Goal: Navigation & Orientation: Find specific page/section

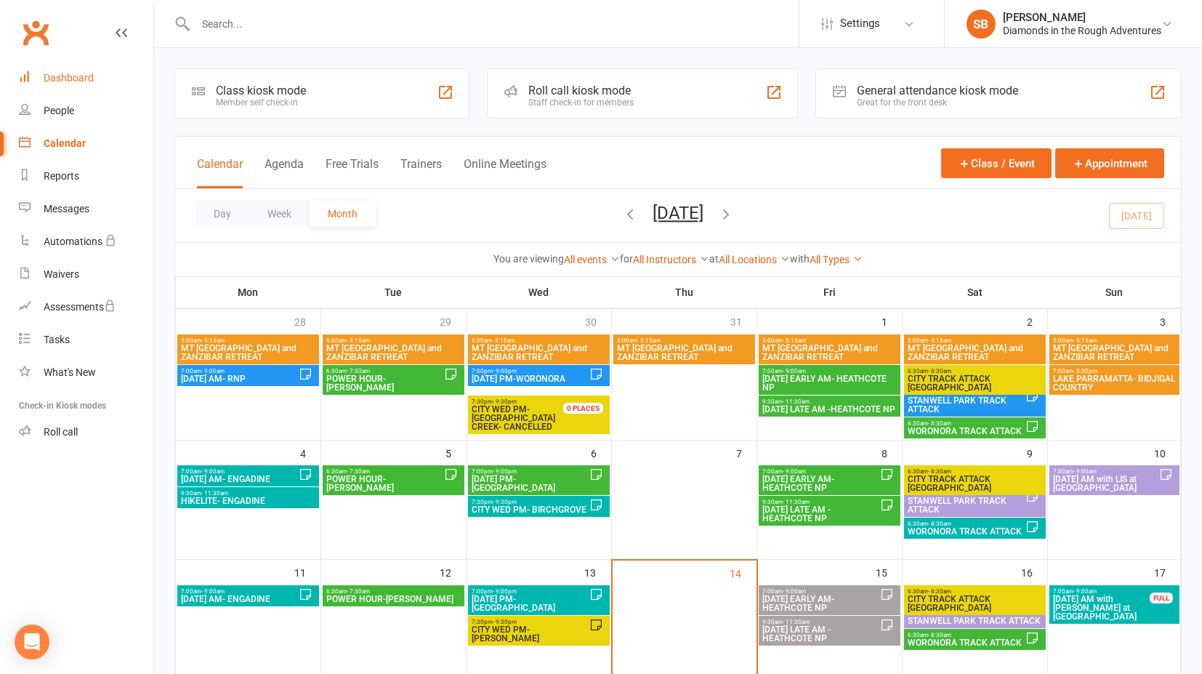
click at [86, 84] on link "Dashboard" at bounding box center [86, 78] width 134 height 33
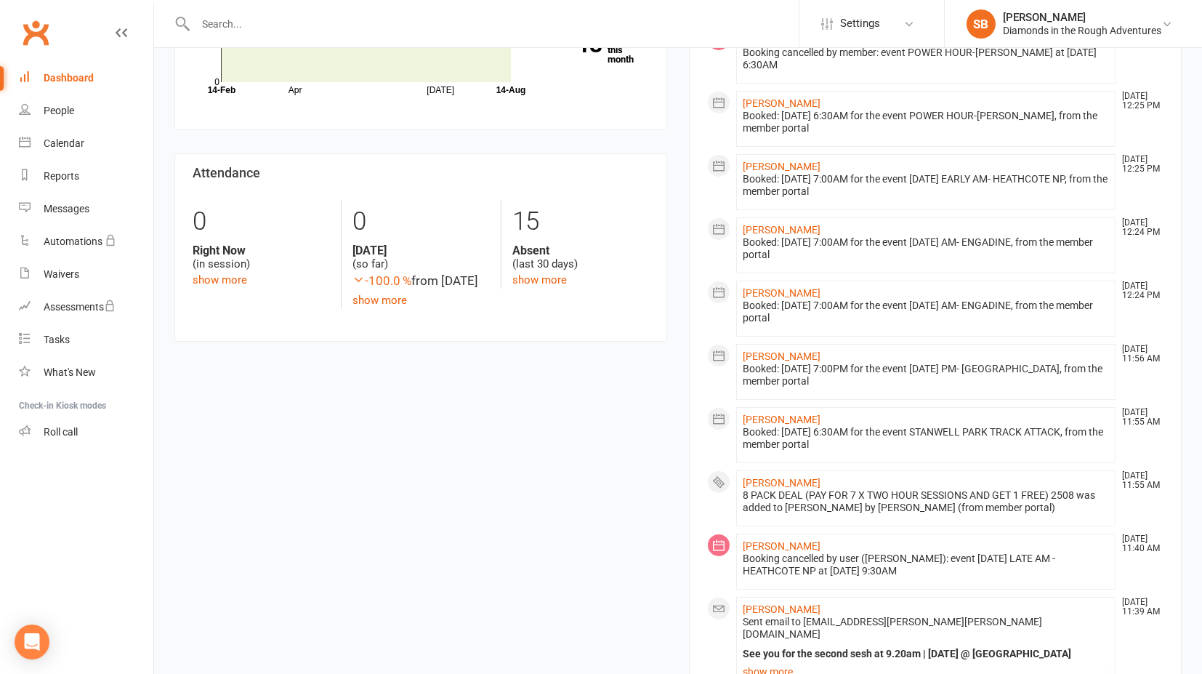
scroll to position [242, 0]
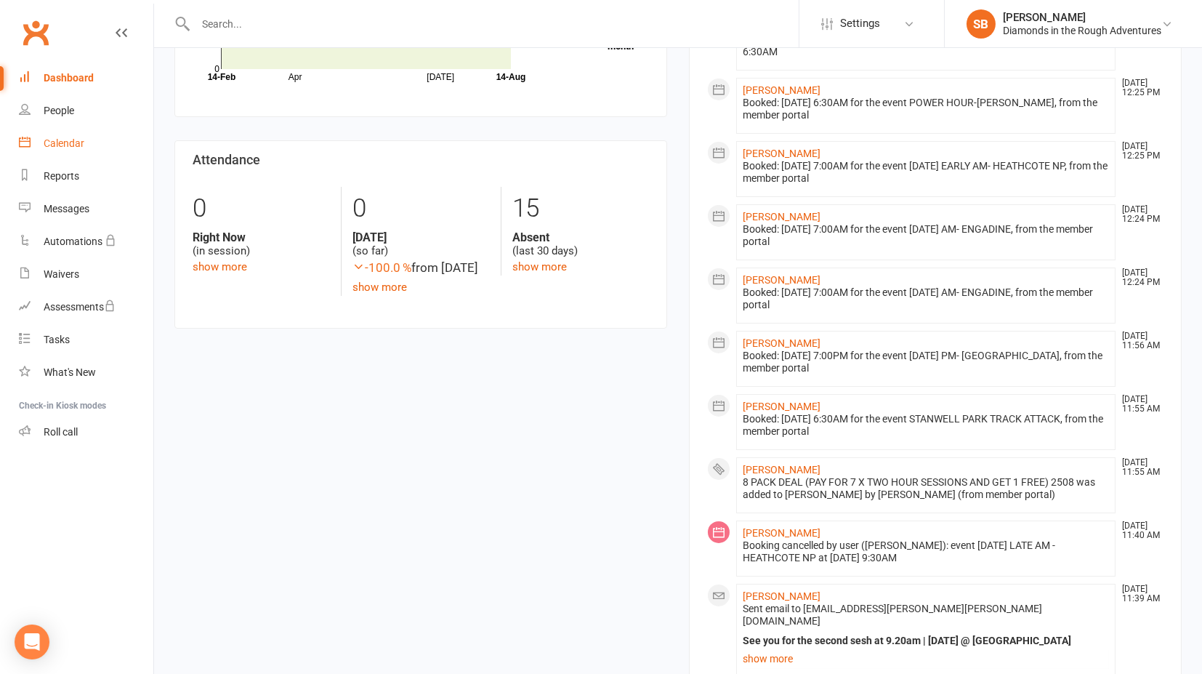
click at [77, 142] on div "Calendar" at bounding box center [64, 143] width 41 height 12
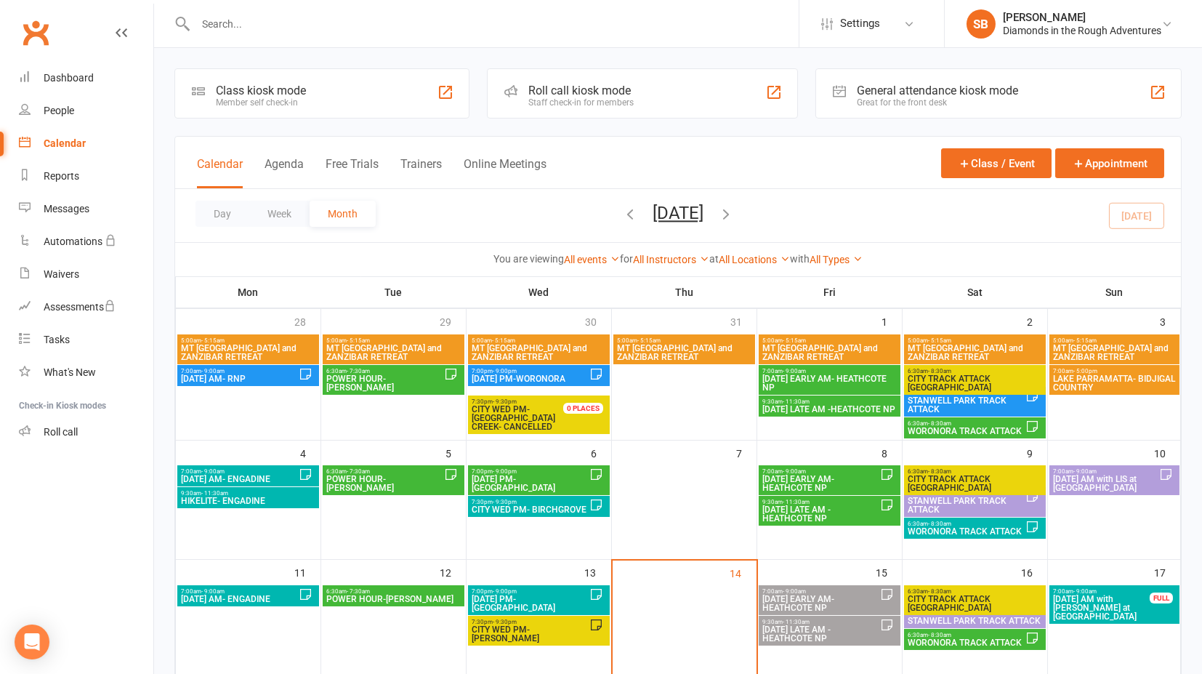
click at [806, 600] on span "[DATE] EARLY AM- HEATHCOTE NP" at bounding box center [821, 603] width 118 height 17
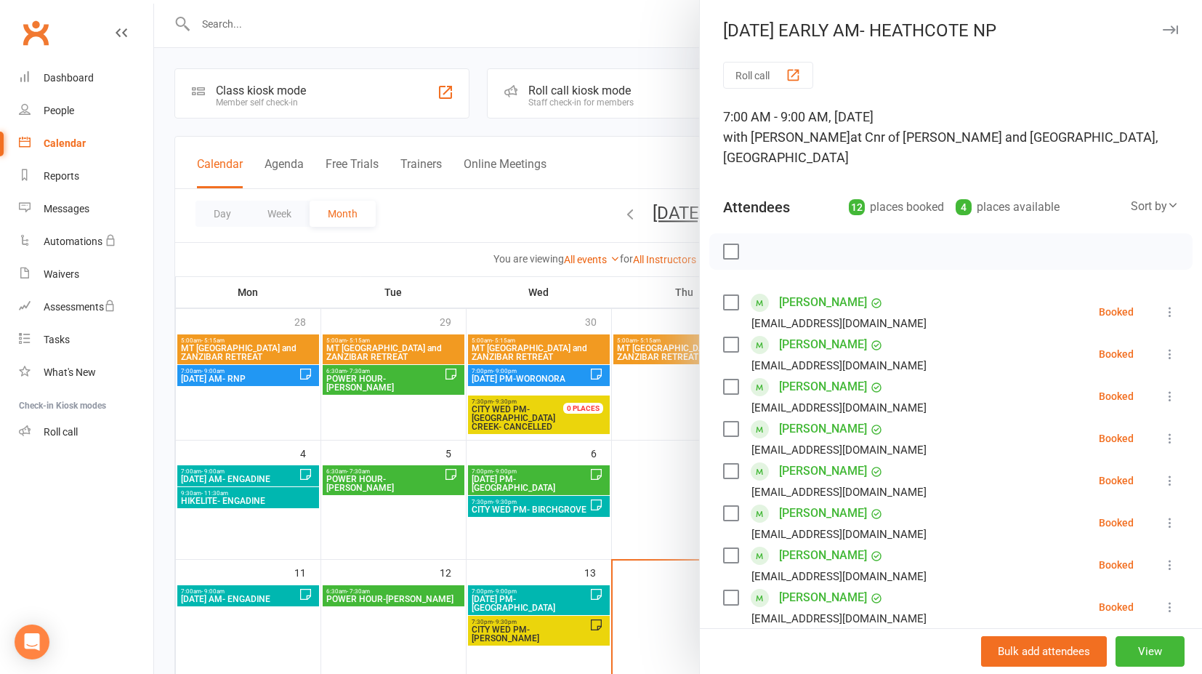
click at [637, 150] on div at bounding box center [678, 337] width 1048 height 674
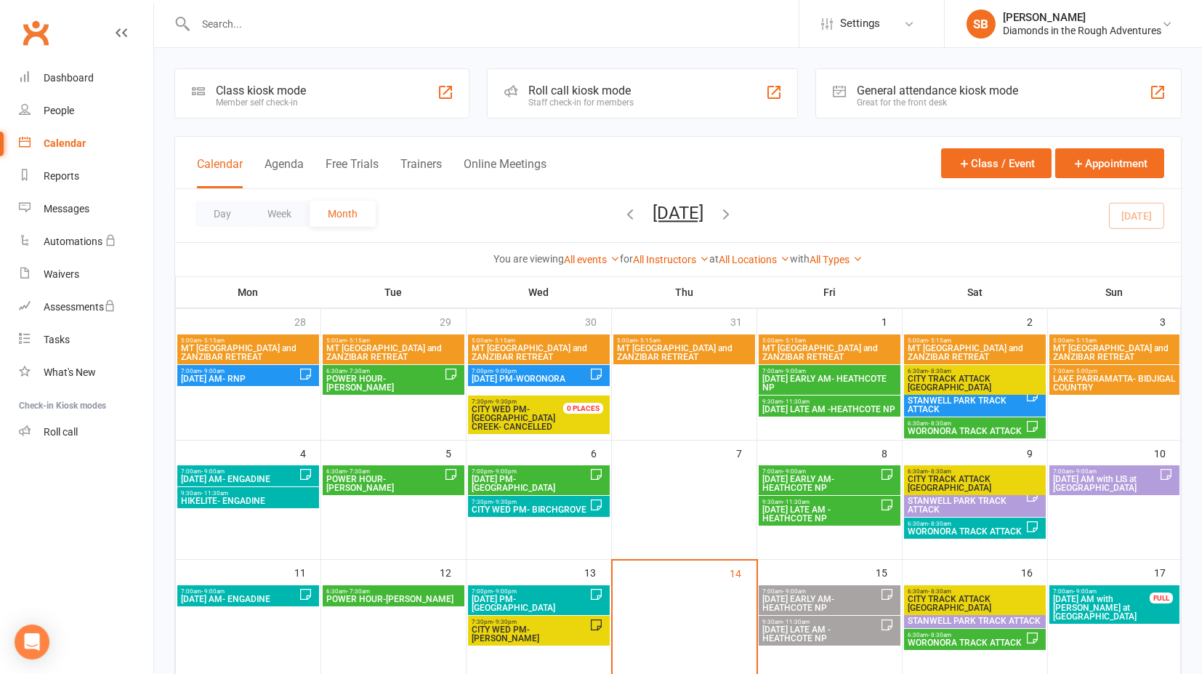
click at [833, 627] on span "[DATE] LATE AM -HEATHCOTE NP" at bounding box center [821, 633] width 118 height 17
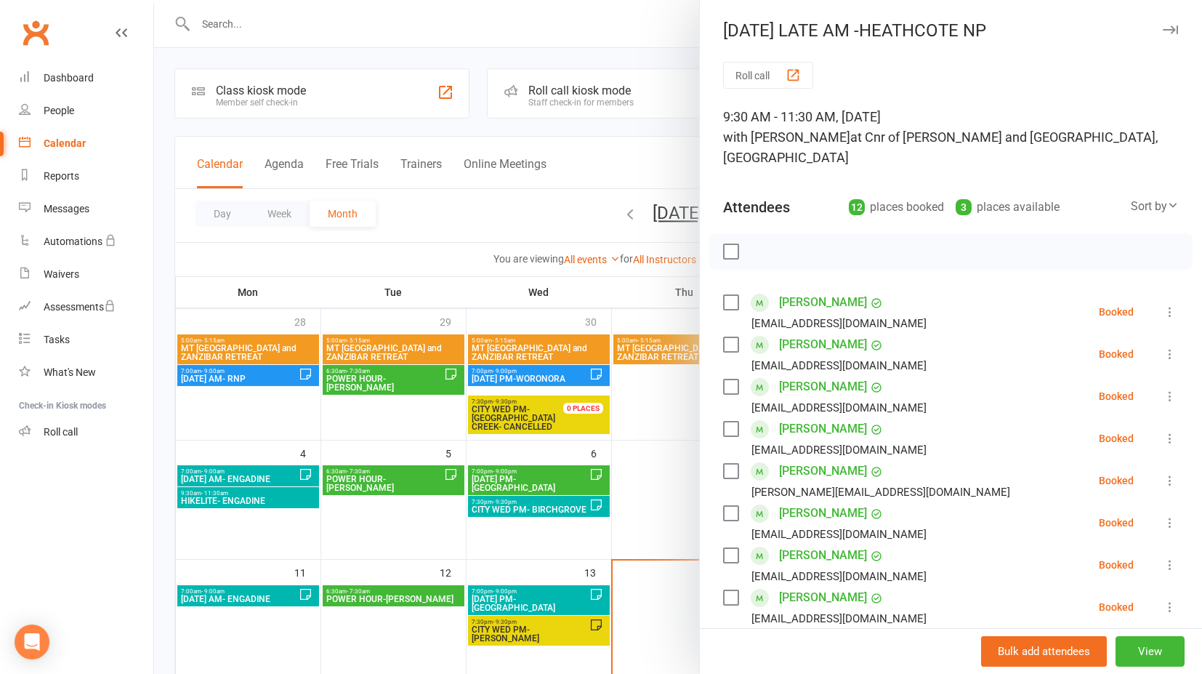
click at [646, 159] on div at bounding box center [678, 337] width 1048 height 674
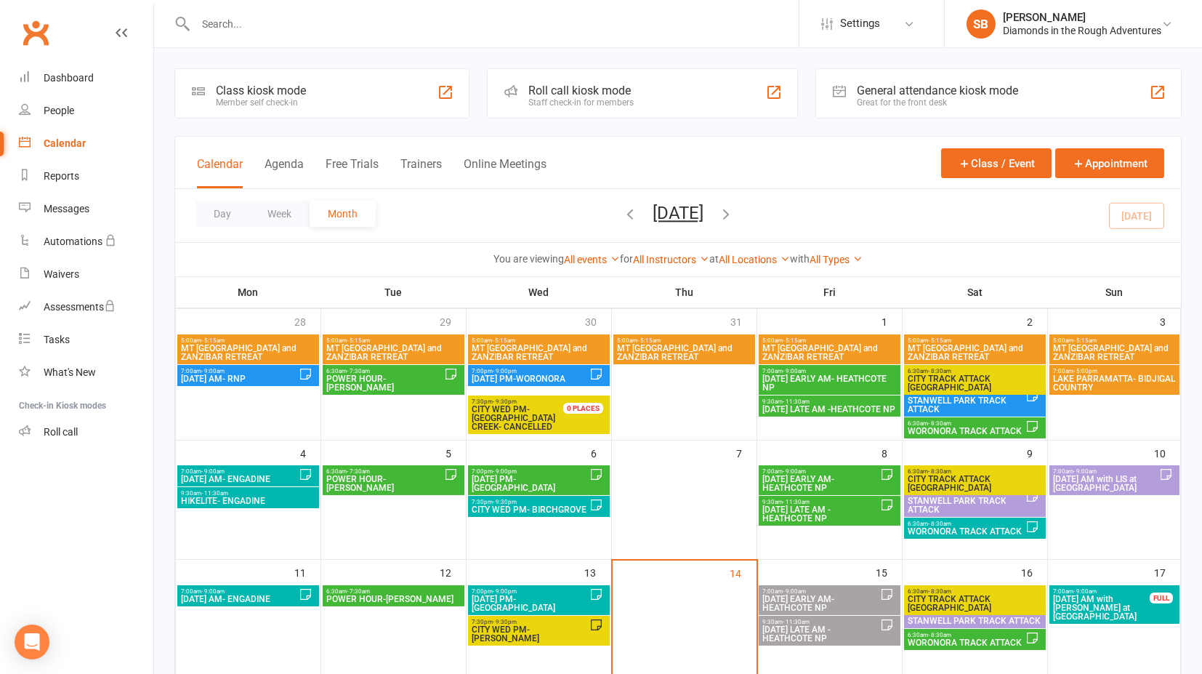
click at [818, 595] on span "[DATE] EARLY AM- HEATHCOTE NP" at bounding box center [821, 603] width 118 height 17
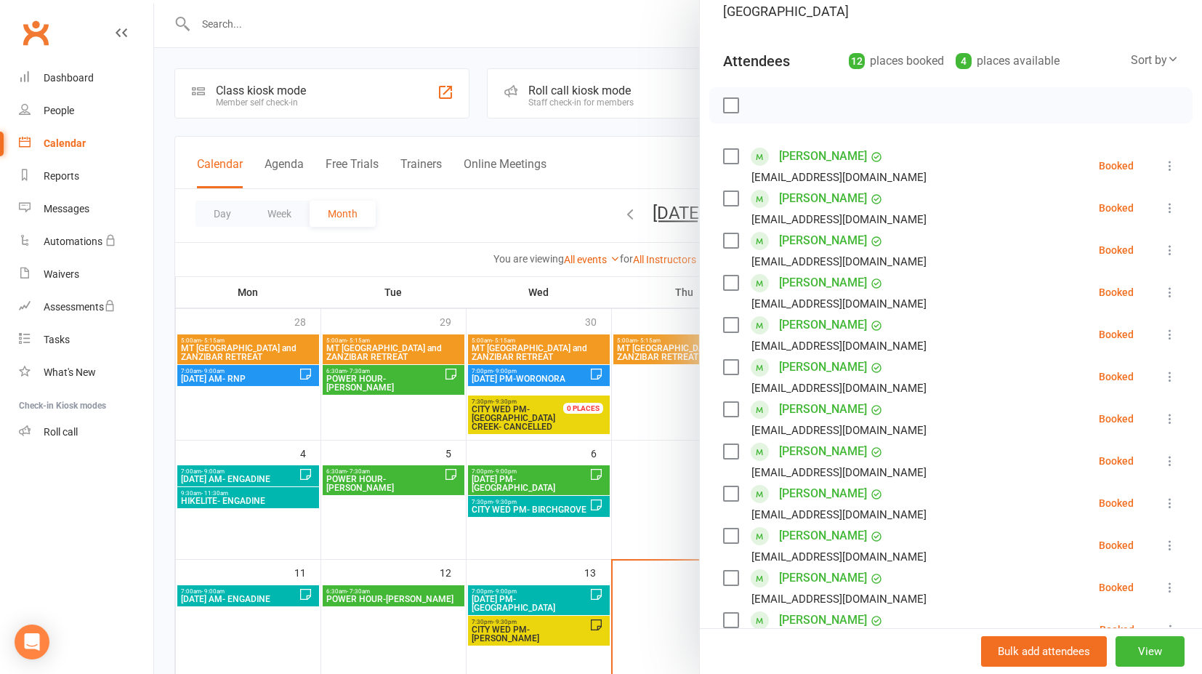
scroll to position [161, 0]
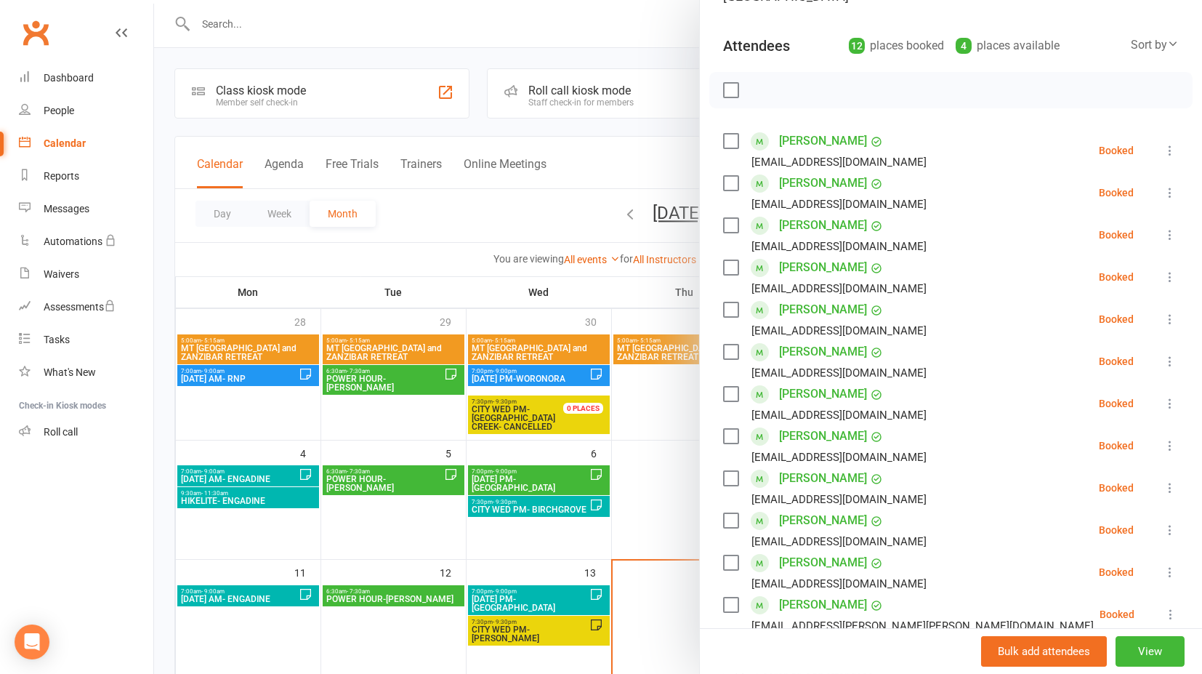
click at [650, 144] on div at bounding box center [678, 337] width 1048 height 674
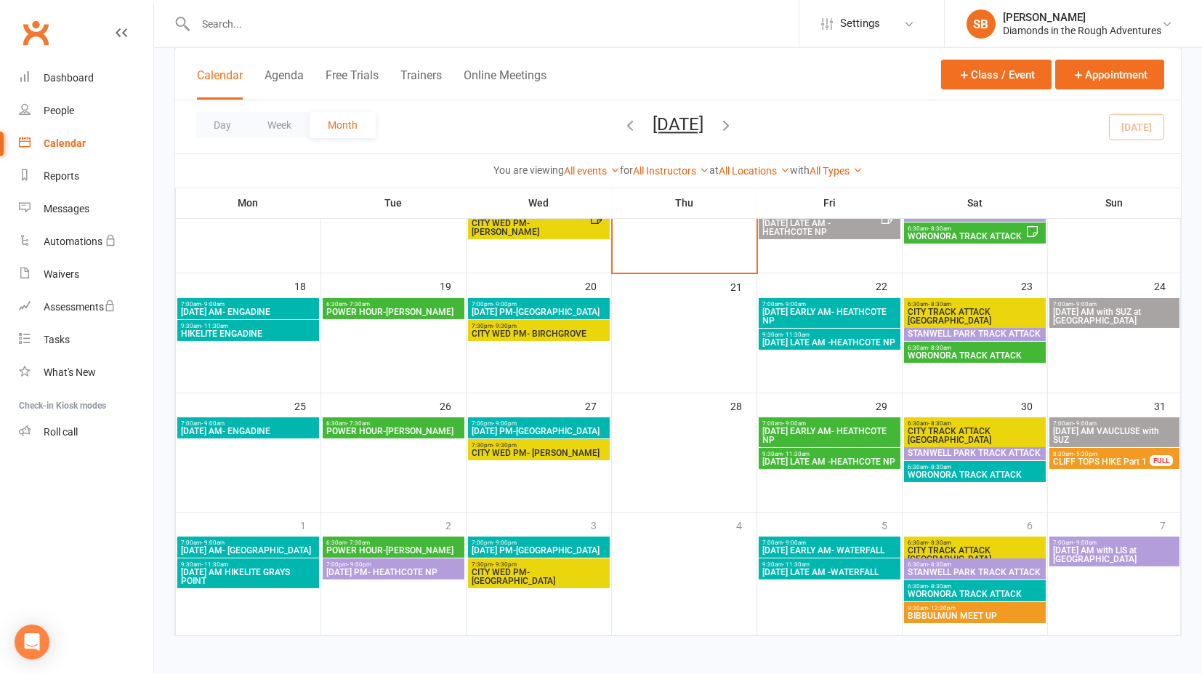
scroll to position [408, 0]
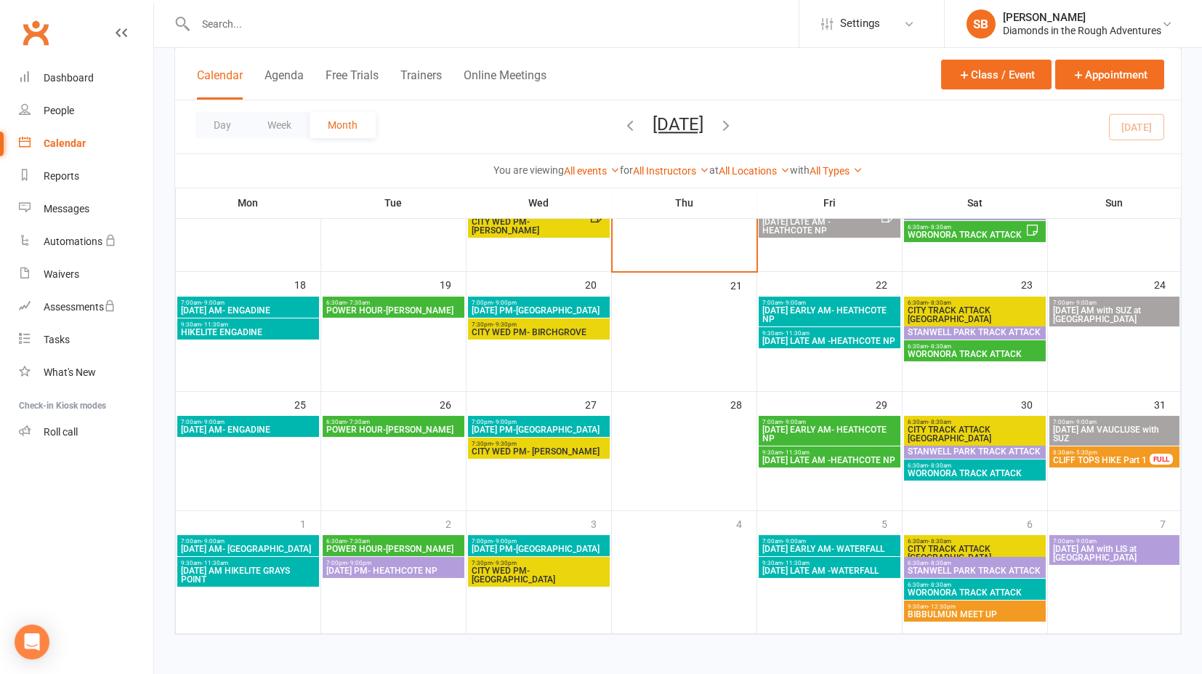
click at [734, 124] on icon "button" at bounding box center [726, 125] width 16 height 16
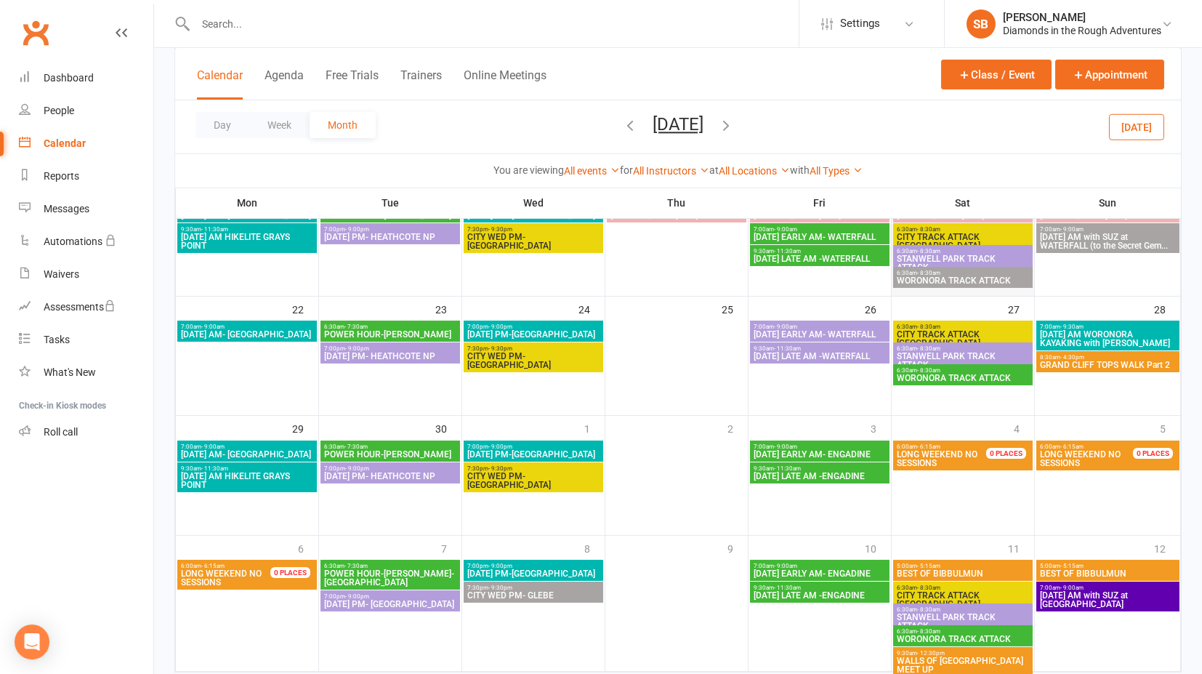
scroll to position [396, 0]
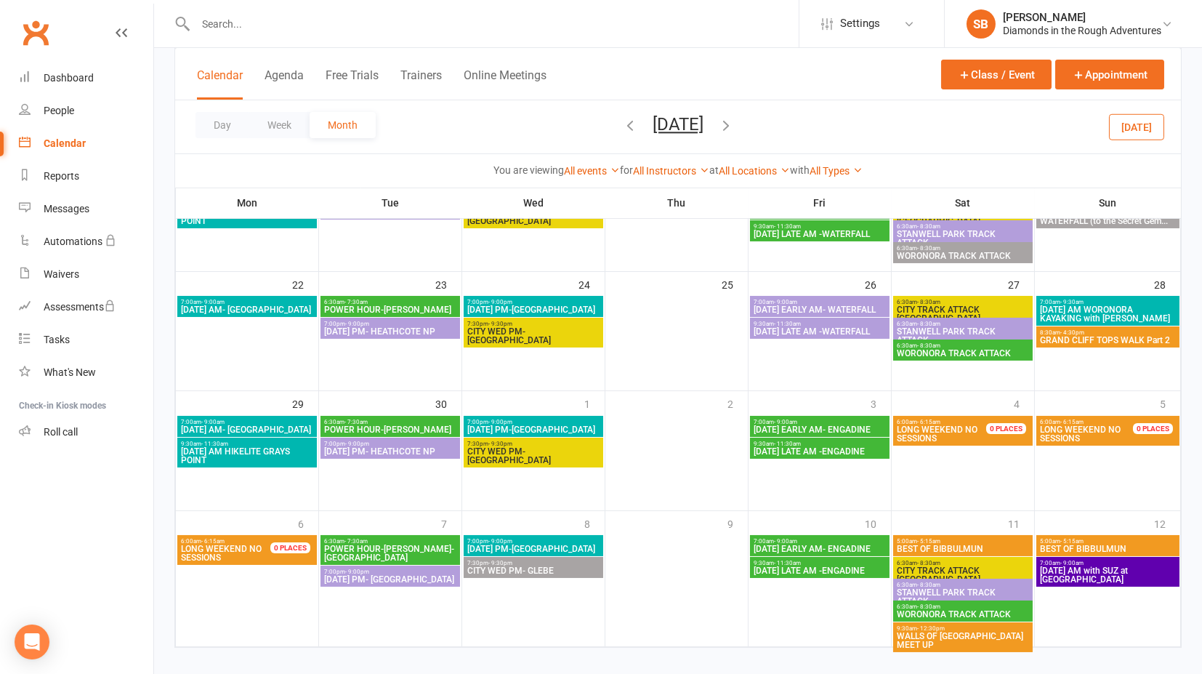
click at [734, 121] on icon "button" at bounding box center [726, 125] width 16 height 16
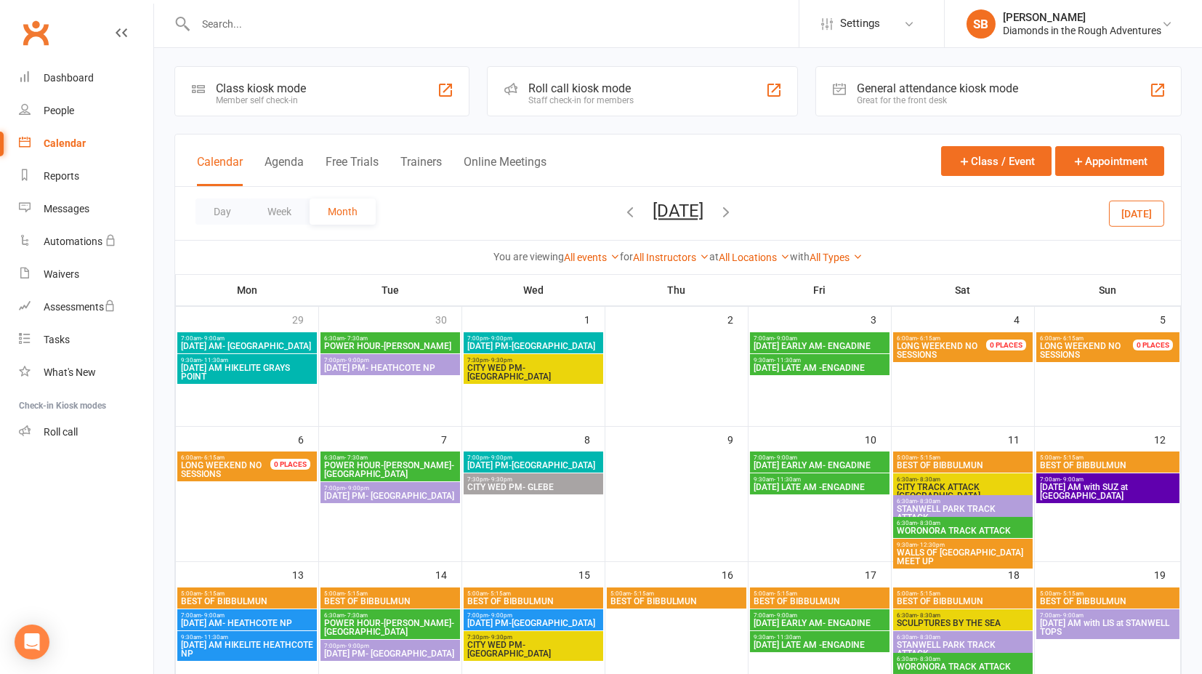
scroll to position [0, 0]
